Goal: Find specific fact: Find specific fact

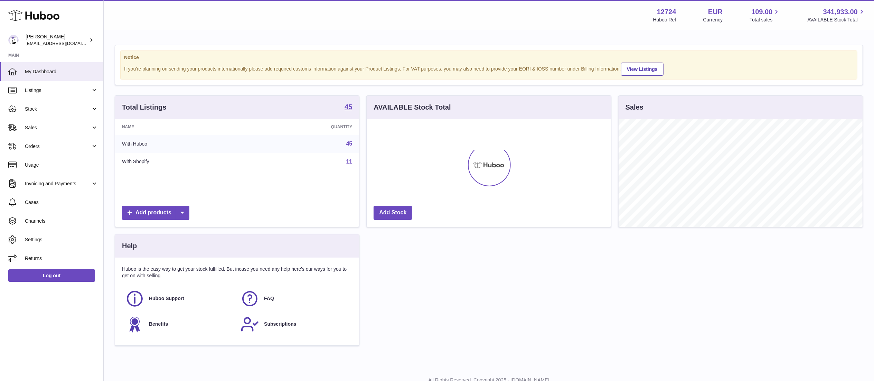
scroll to position [108, 244]
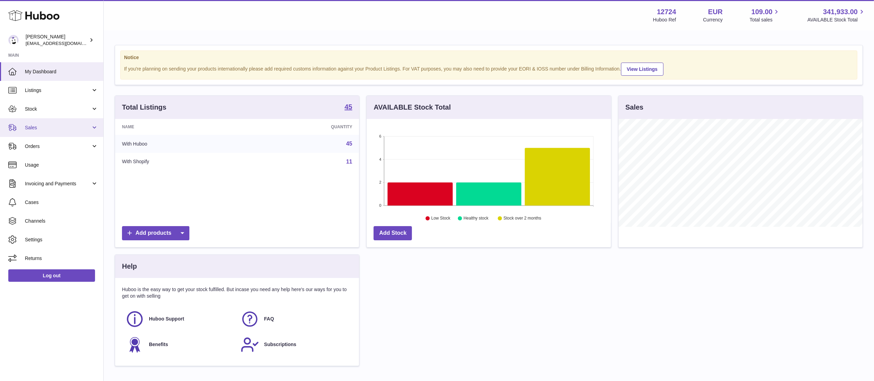
click at [53, 126] on span "Sales" at bounding box center [58, 127] width 66 height 7
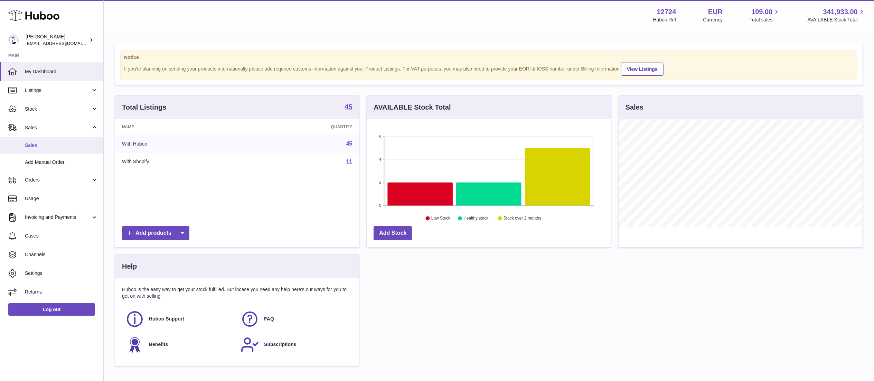
click at [58, 143] on span "Sales" at bounding box center [61, 145] width 73 height 7
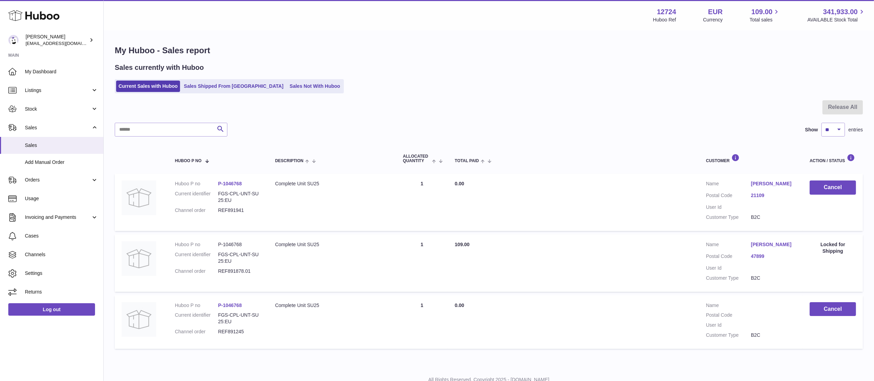
drag, startPoint x: 249, startPoint y: 268, endPoint x: 211, endPoint y: 266, distance: 38.4
click at [211, 266] on dl "Huboo P no P-1046768 Current identifier FGS-CPL-UNT-SU25:EU Channel order REF89…" at bounding box center [218, 259] width 86 height 37
copy dl "REF891878.01"
